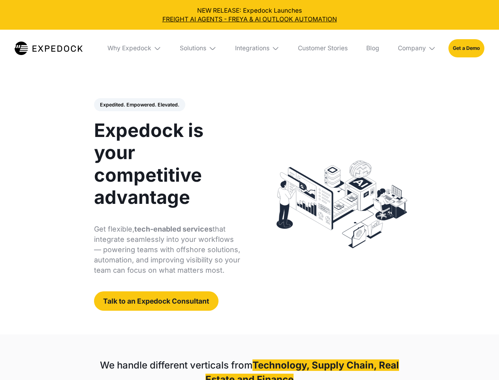
select select
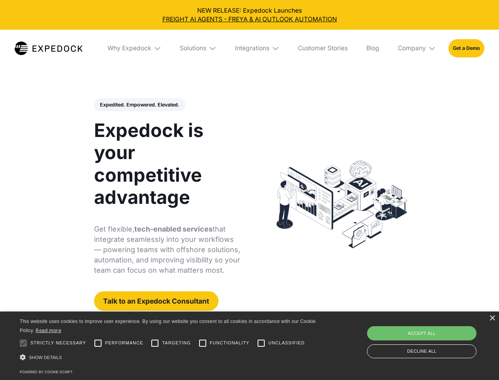
click at [249, 48] on div "Integrations" at bounding box center [252, 48] width 34 height 8
click at [135, 48] on div "Why Expedock" at bounding box center [123, 48] width 44 height 8
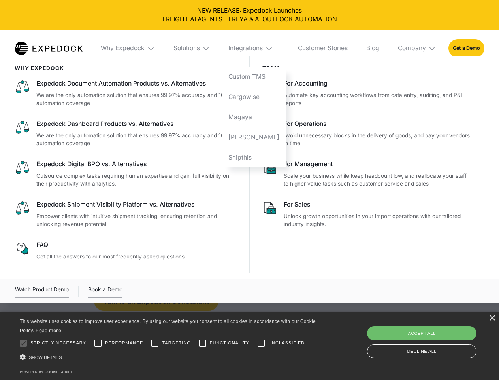
click at [199, 48] on div "Solutions" at bounding box center [187, 48] width 26 height 8
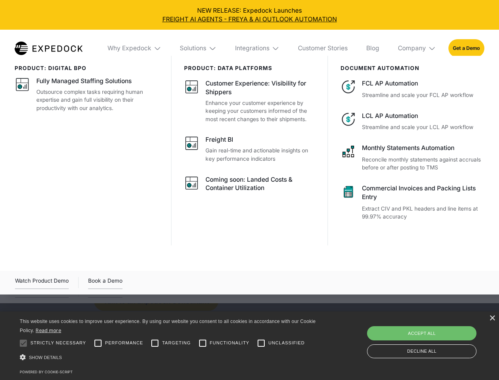
click at [258, 48] on div "Integrations" at bounding box center [252, 48] width 34 height 8
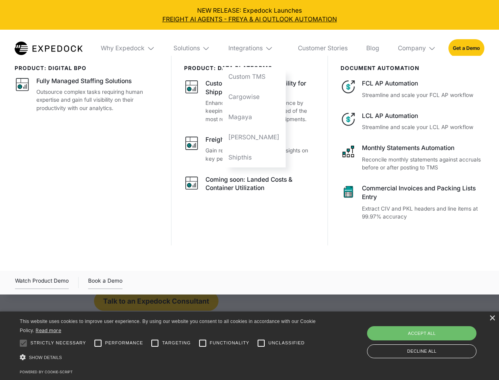
click at [418, 48] on div "Company" at bounding box center [412, 48] width 28 height 8
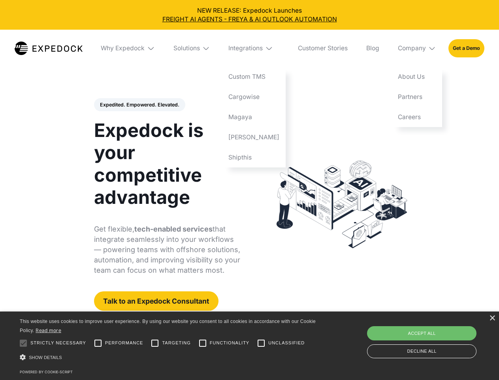
click at [139, 105] on div "Expedited. Empowered. Elevated. Automate Freight Document Extraction at 99.97% …" at bounding box center [167, 204] width 147 height 213
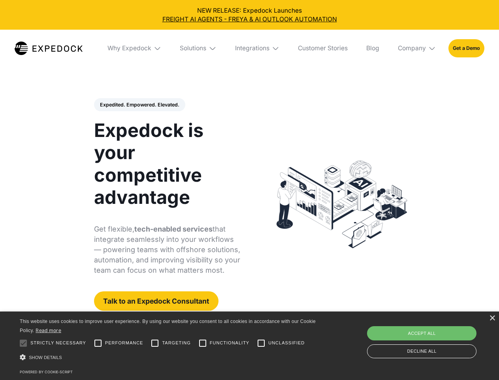
click at [23, 343] on div at bounding box center [23, 343] width 16 height 16
click at [98, 343] on input "Performance" at bounding box center [98, 343] width 16 height 16
checkbox input "true"
click at [155, 343] on input "Targeting" at bounding box center [155, 343] width 16 height 16
checkbox input "true"
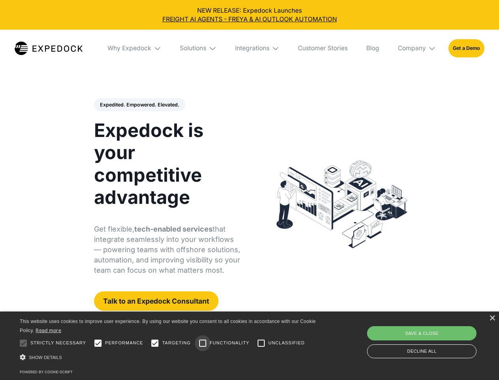
click at [203, 343] on input "Functionality" at bounding box center [203, 343] width 16 height 16
checkbox input "true"
